Goal: Transaction & Acquisition: Obtain resource

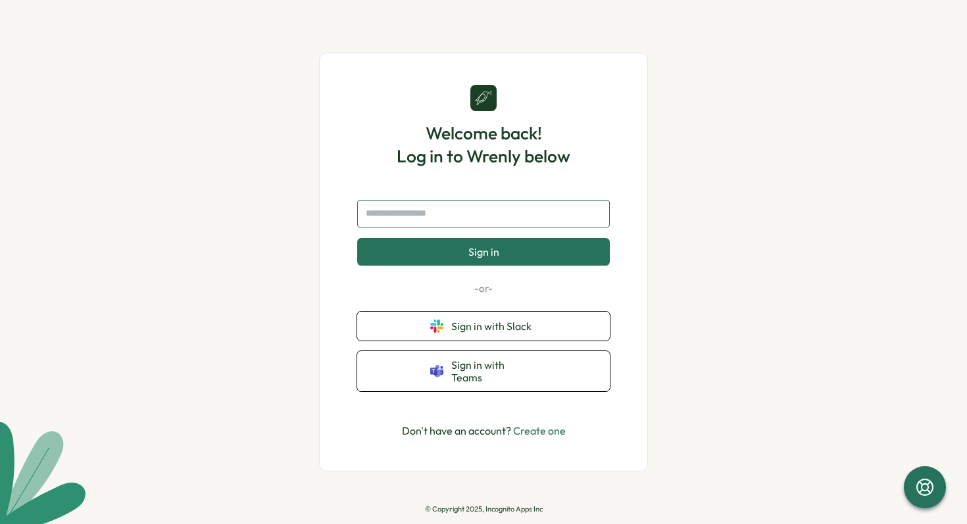
click at [393, 209] on input "text" at bounding box center [483, 214] width 253 height 28
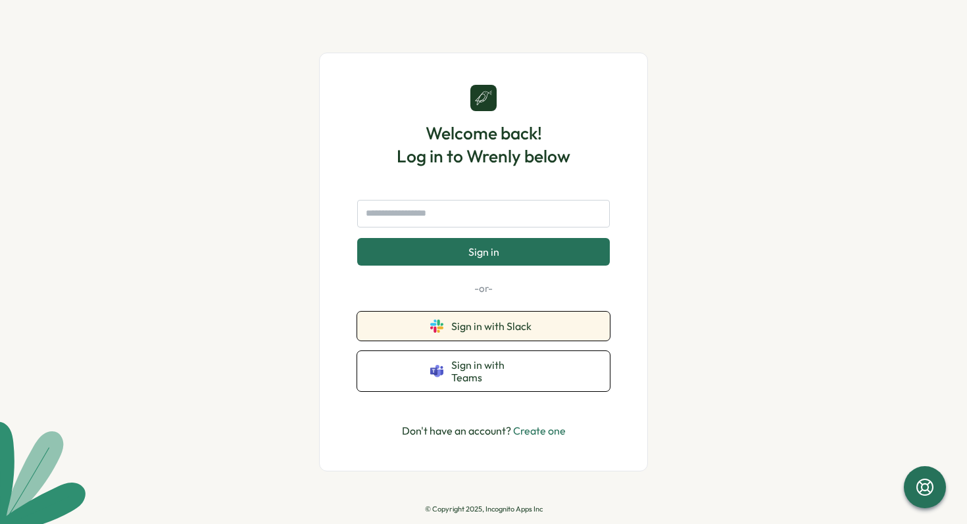
click at [445, 337] on button "Sign in with Slack" at bounding box center [483, 326] width 253 height 29
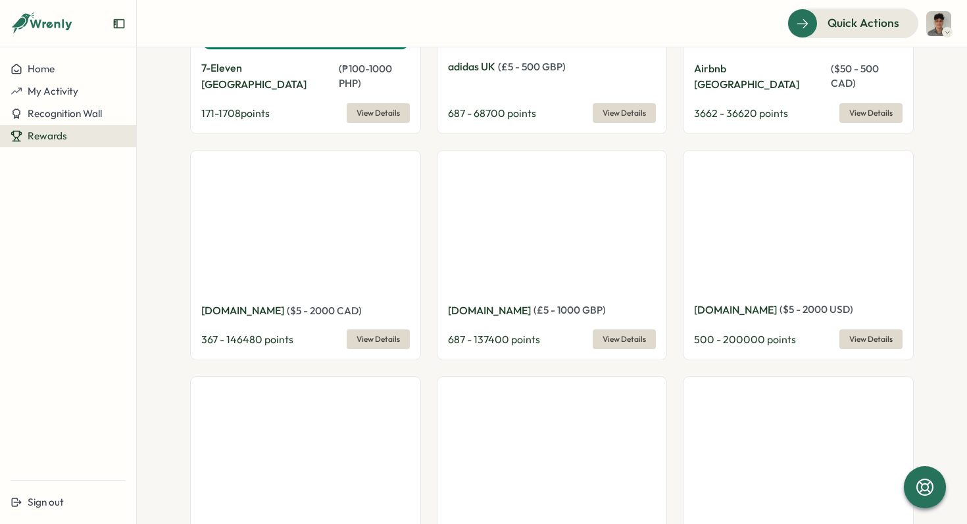
scroll to position [1228, 0]
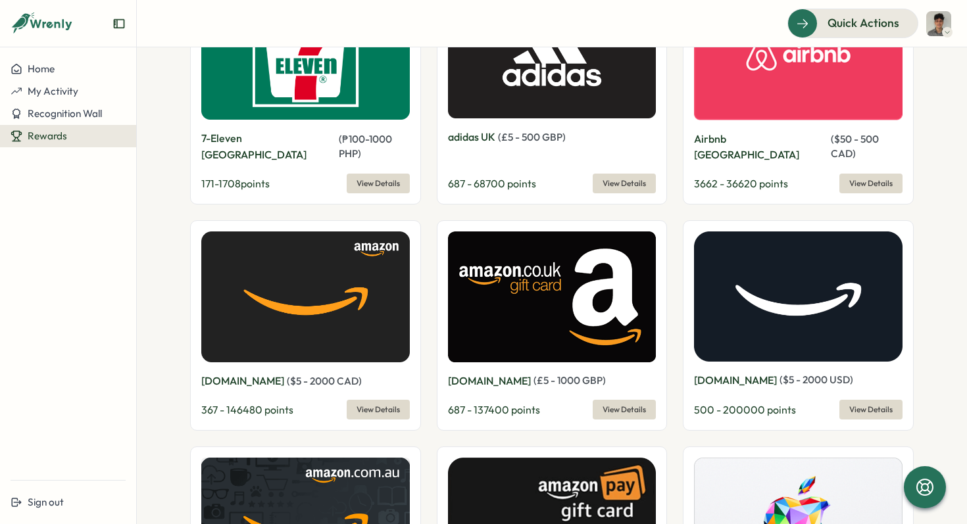
click at [387, 401] on span "View Details" at bounding box center [378, 410] width 43 height 18
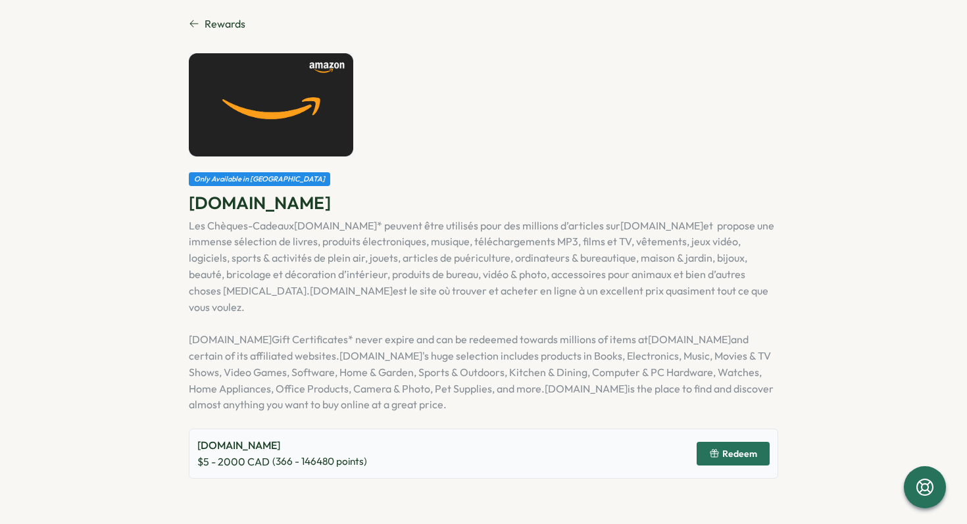
click at [735, 449] on span "Redeem" at bounding box center [739, 453] width 35 height 9
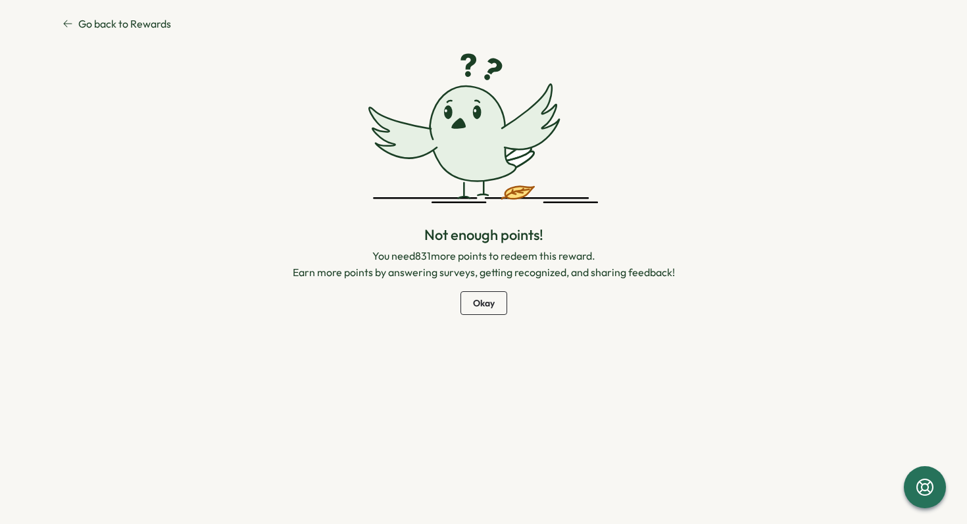
click at [487, 302] on span "Okay" at bounding box center [484, 303] width 22 height 22
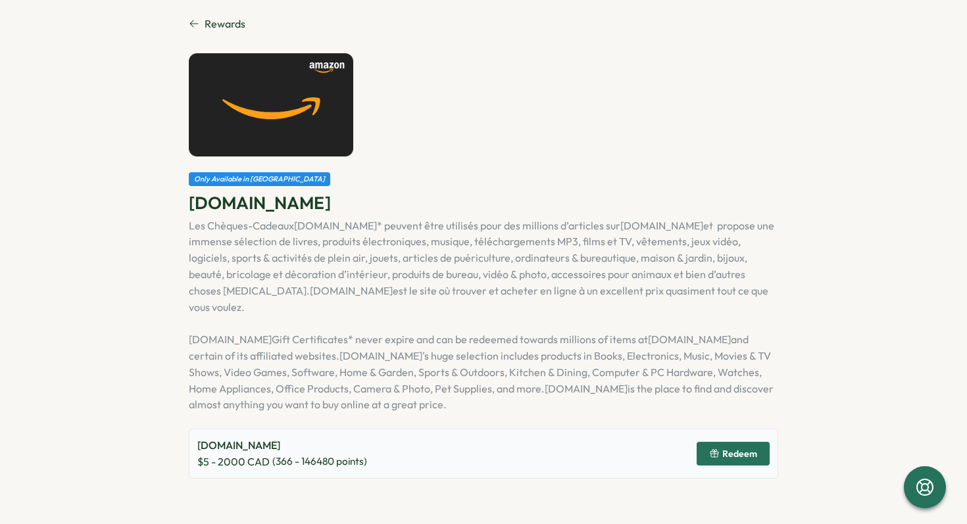
click at [227, 18] on span "Rewards" at bounding box center [225, 24] width 41 height 16
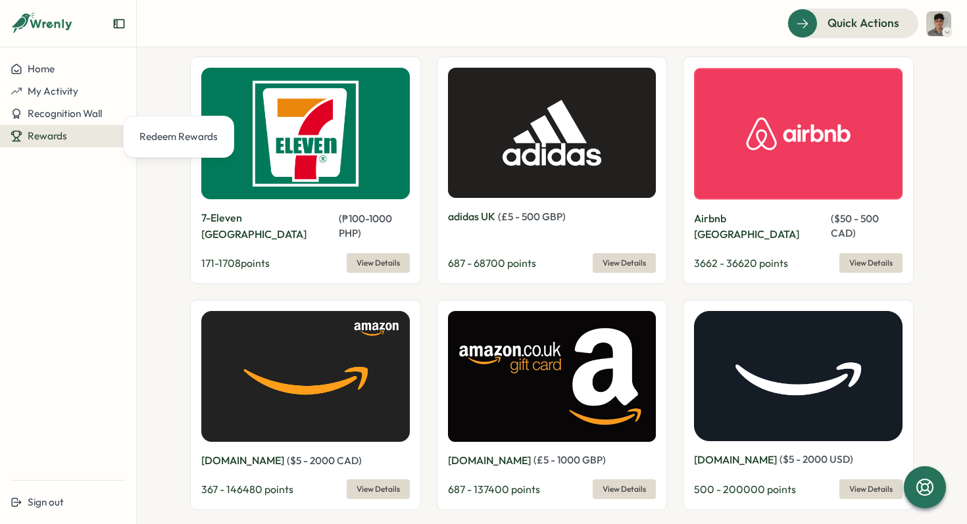
scroll to position [1196, 0]
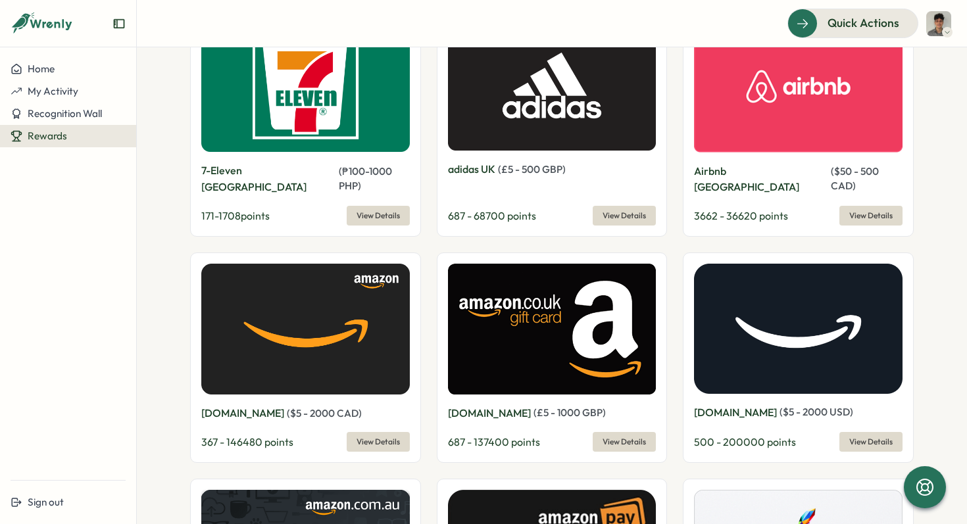
click at [395, 433] on span "View Details" at bounding box center [378, 442] width 43 height 18
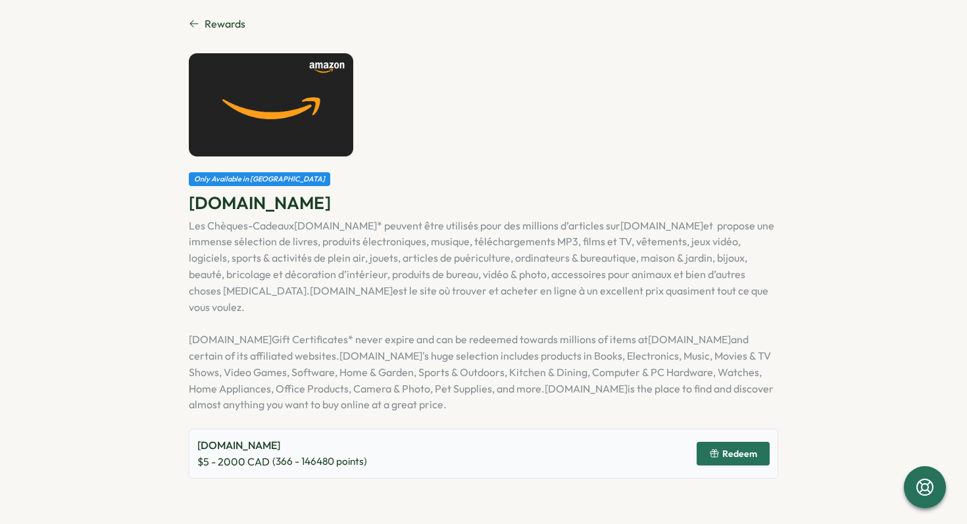
click at [763, 442] on button "Redeem" at bounding box center [733, 454] width 73 height 24
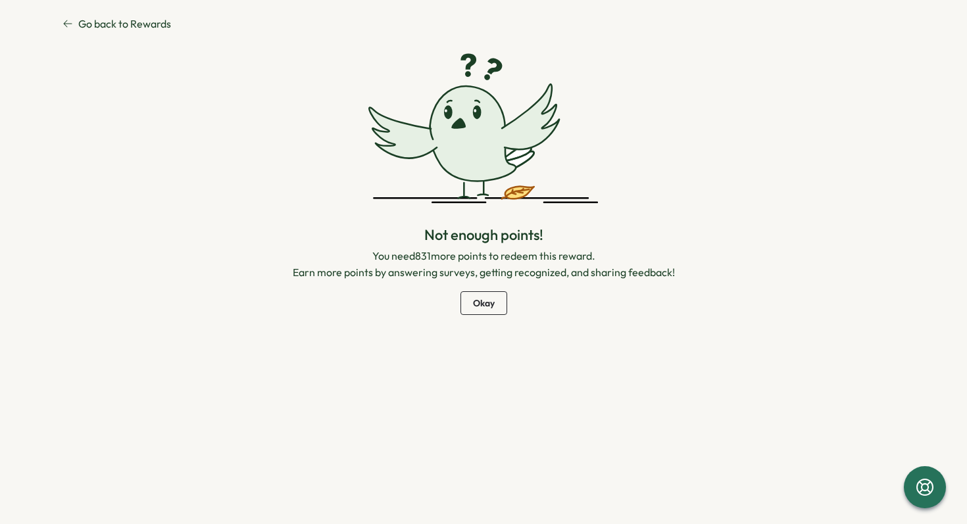
click at [489, 306] on span "Okay" at bounding box center [484, 303] width 22 height 22
